Goal: Task Accomplishment & Management: Use online tool/utility

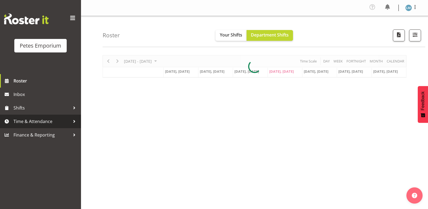
click at [48, 123] on span "Time & Attendance" at bounding box center [42, 121] width 57 height 8
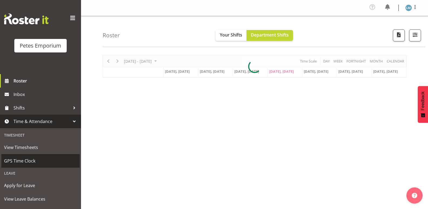
click at [40, 160] on span "GPS Time Clock" at bounding box center [40, 161] width 73 height 8
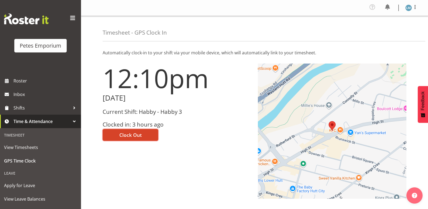
click at [141, 135] on span "Clock Out" at bounding box center [130, 134] width 22 height 7
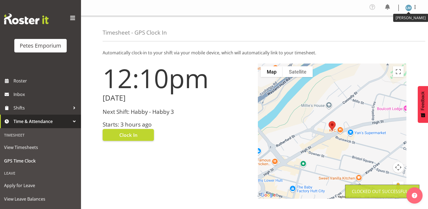
click at [410, 7] on img at bounding box center [408, 8] width 6 height 6
click at [390, 27] on link "Log Out" at bounding box center [393, 30] width 52 height 10
